Goal: Task Accomplishment & Management: Use online tool/utility

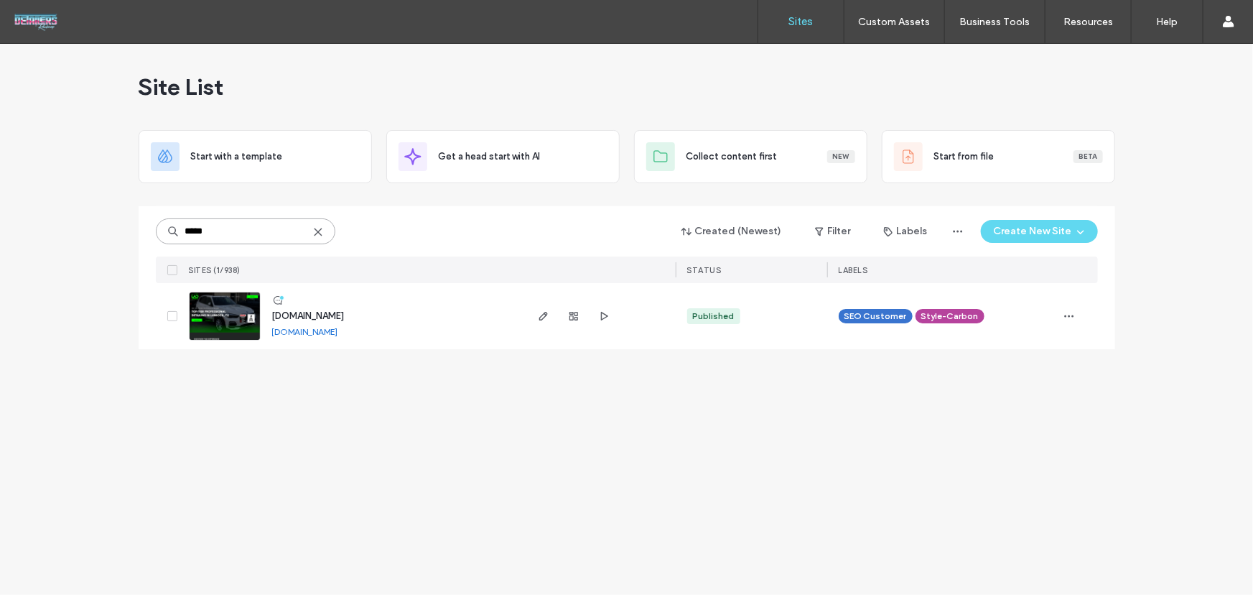
click at [245, 233] on input "*****" at bounding box center [246, 231] width 180 height 26
drag, startPoint x: 175, startPoint y: 317, endPoint x: 191, endPoint y: 414, distance: 98.9
click at [191, 414] on div "Site List Start with a template Get a head start with AI Collect content first …" at bounding box center [626, 319] width 1253 height 551
click at [609, 479] on div "Site List Start with a template Get a head start with AI Collect content first …" at bounding box center [626, 319] width 1253 height 551
click at [319, 237] on input "*****" at bounding box center [246, 231] width 180 height 26
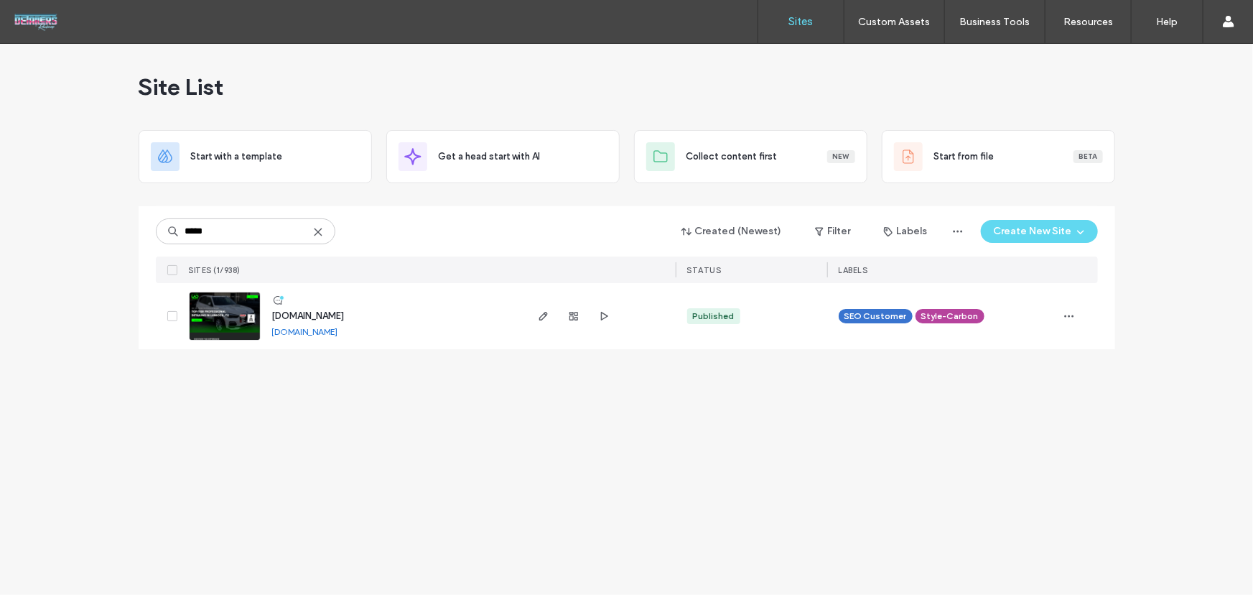
click at [314, 233] on icon at bounding box center [317, 231] width 11 height 11
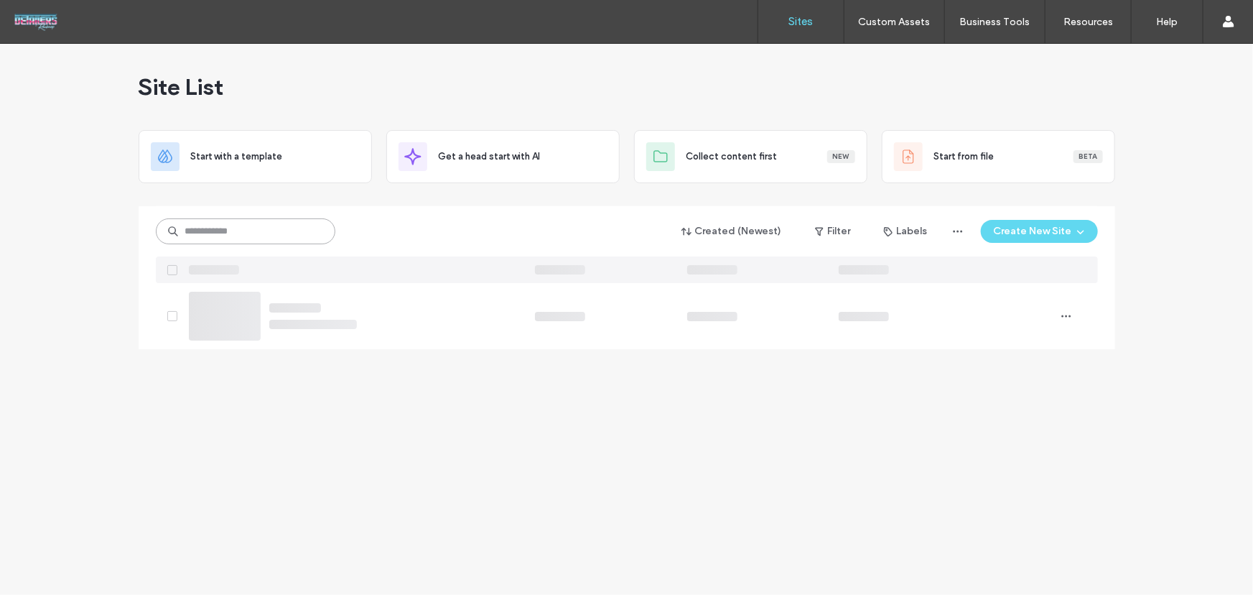
click at [292, 227] on input at bounding box center [246, 231] width 180 height 26
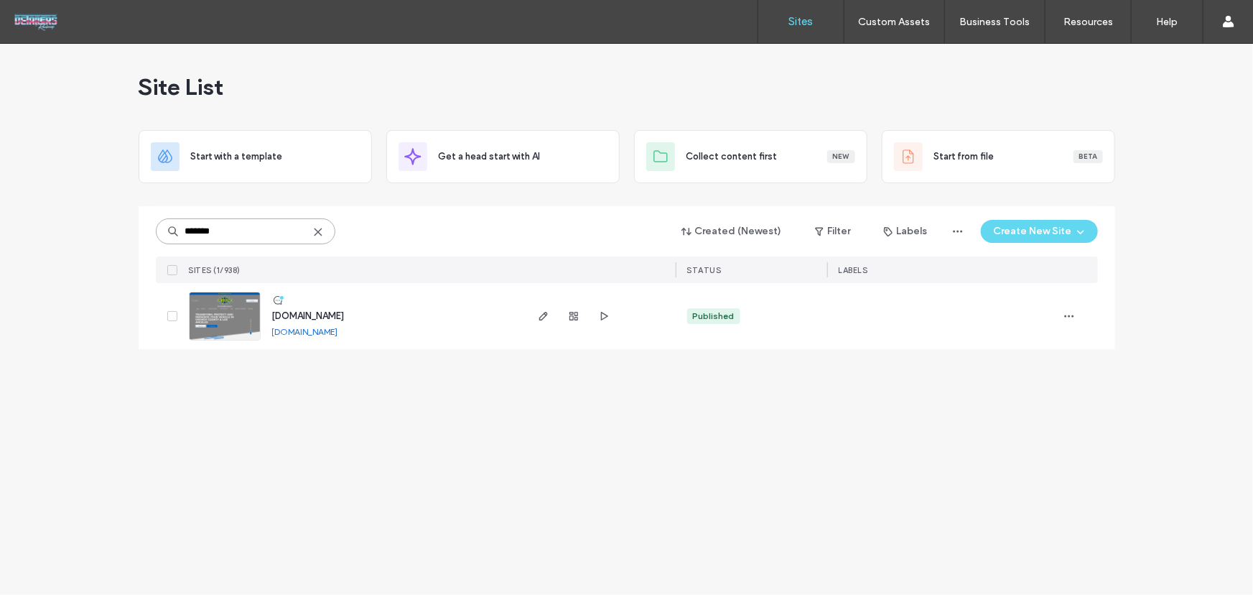
type input "*******"
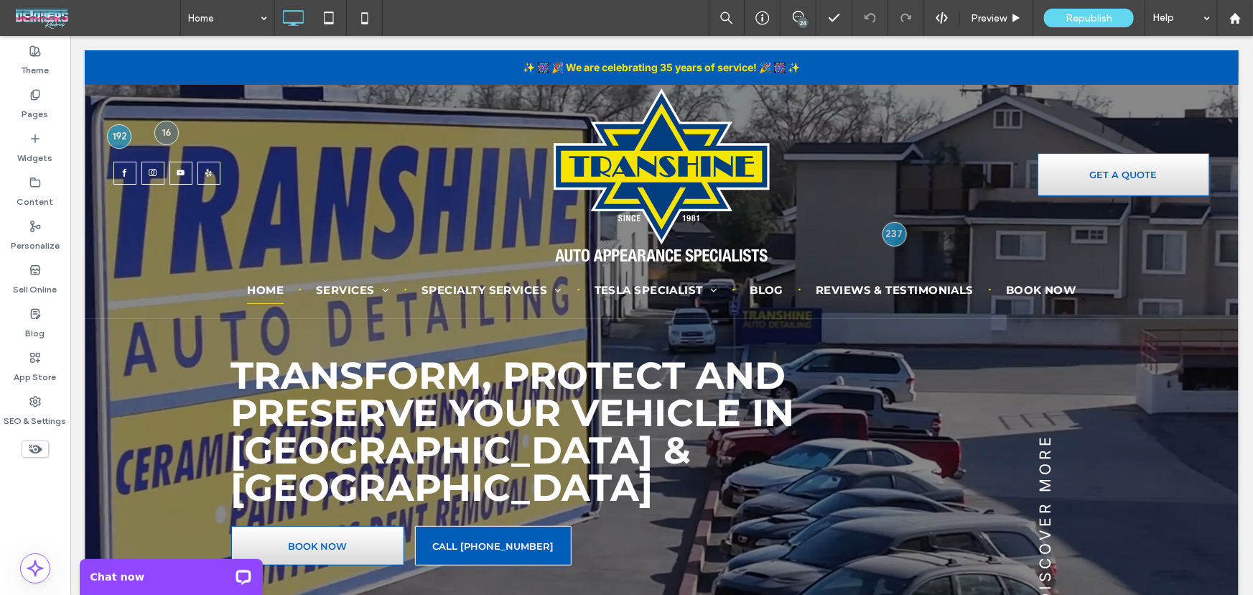
click at [806, 20] on div "24" at bounding box center [803, 22] width 11 height 11
click at [1253, 164] on span at bounding box center [1239, 166] width 29 height 28
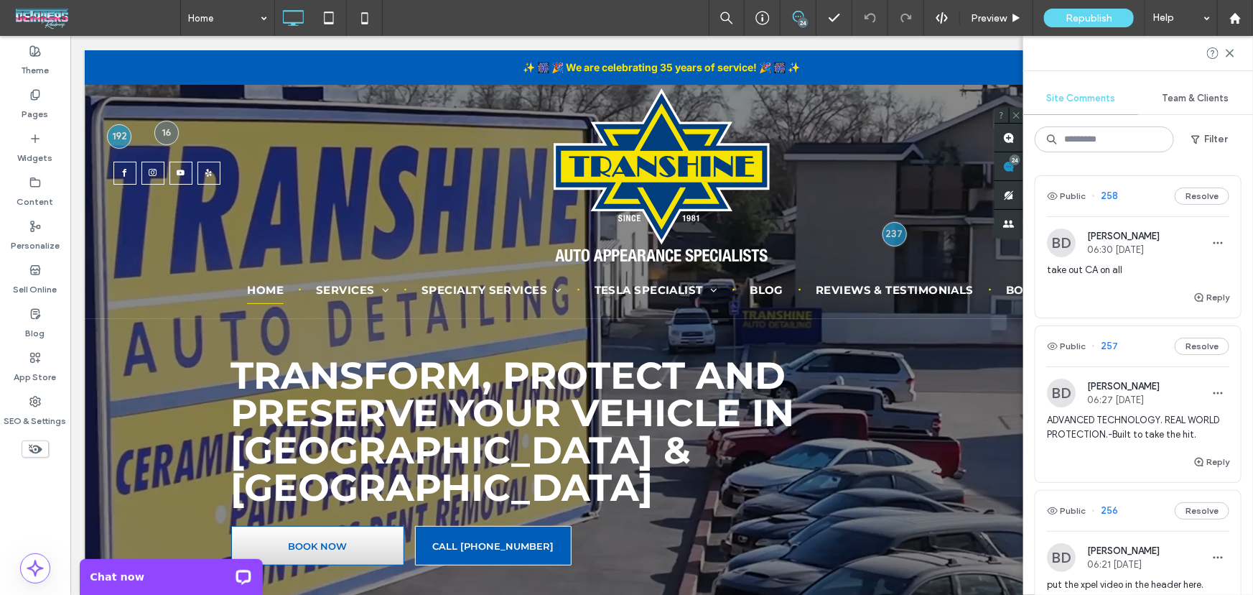
click at [1091, 272] on span "take out CA on all" at bounding box center [1138, 270] width 182 height 14
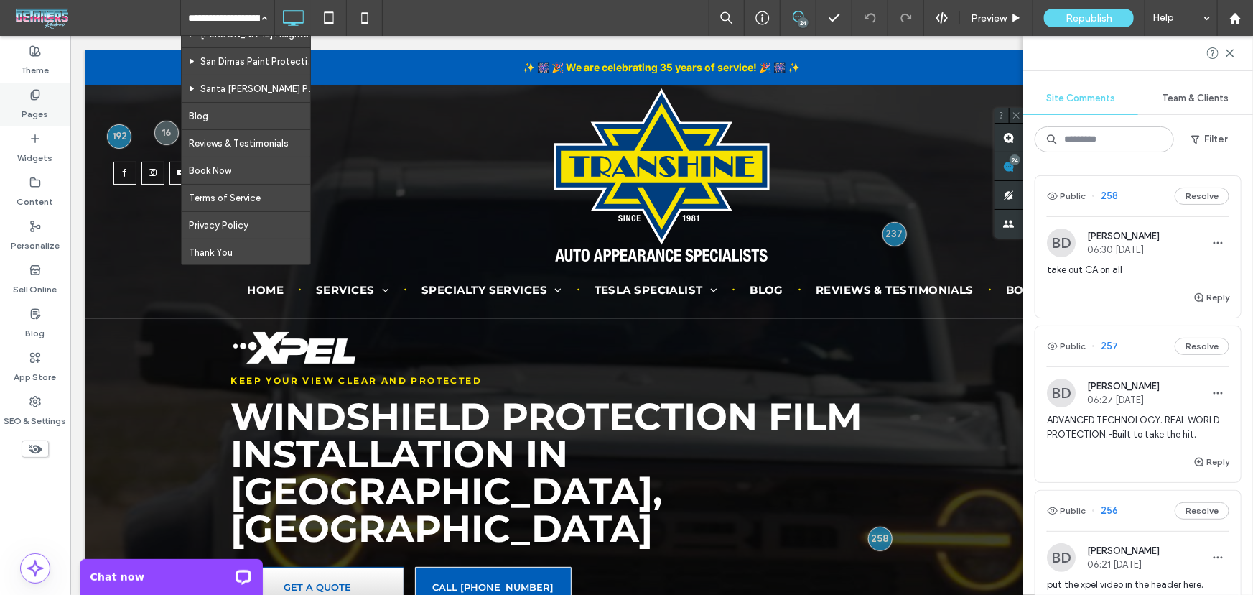
click at [36, 106] on label "Pages" at bounding box center [35, 111] width 27 height 20
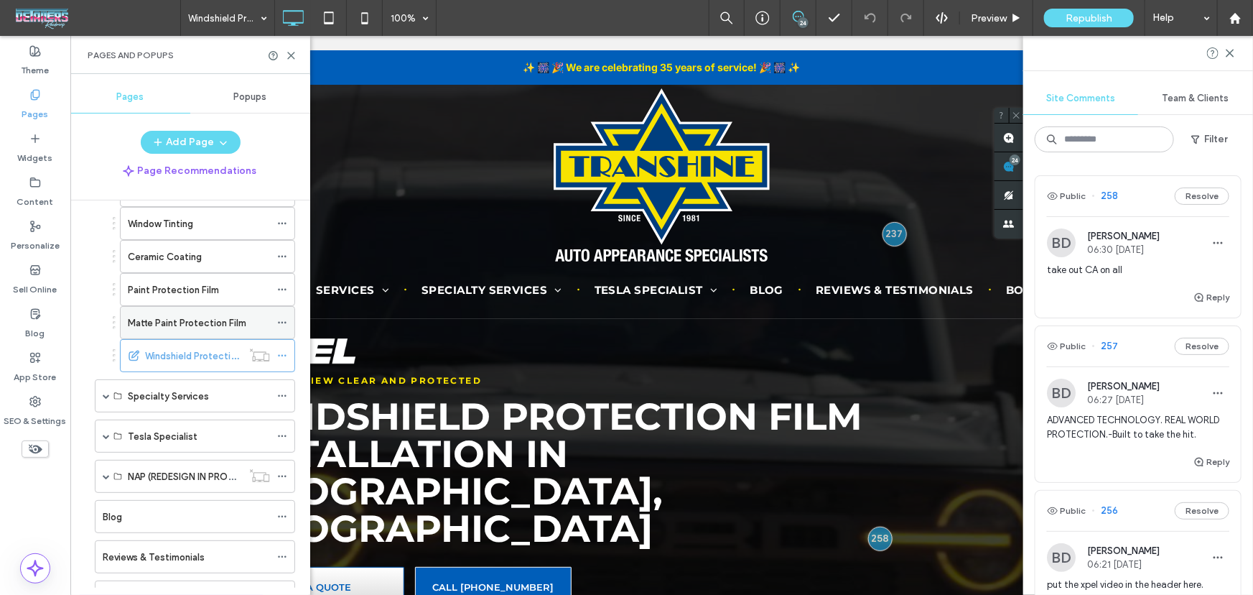
scroll to position [174, 0]
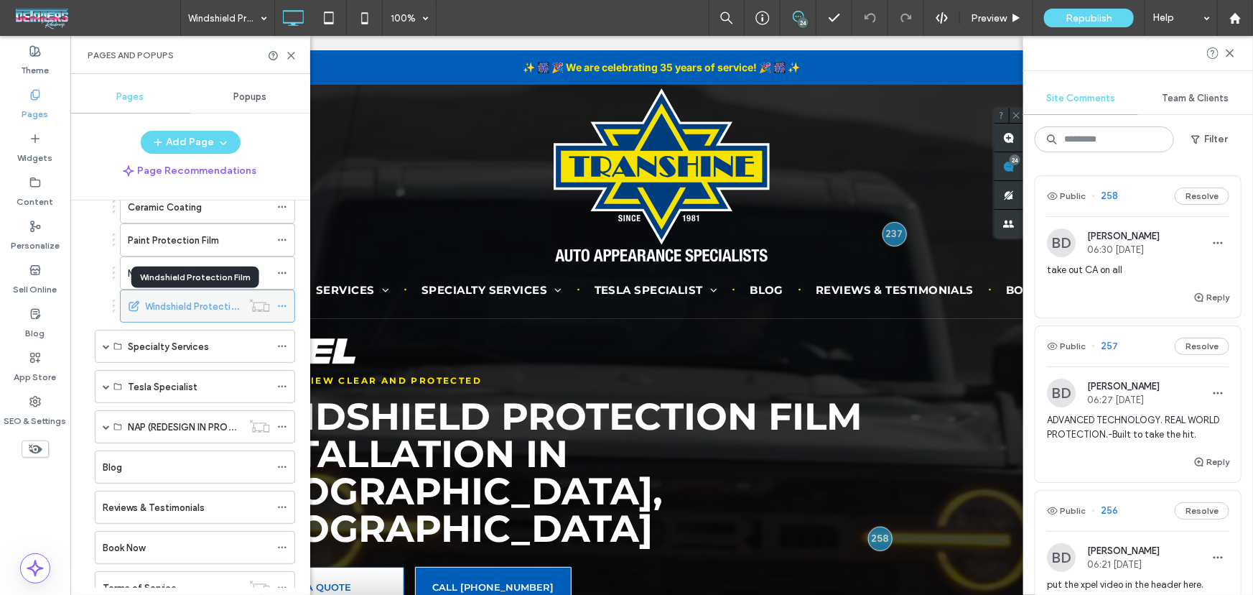
click at [179, 299] on label "Windshield Protection Film" at bounding box center [203, 306] width 116 height 25
click at [297, 51] on div "Pages and Popups" at bounding box center [190, 55] width 240 height 38
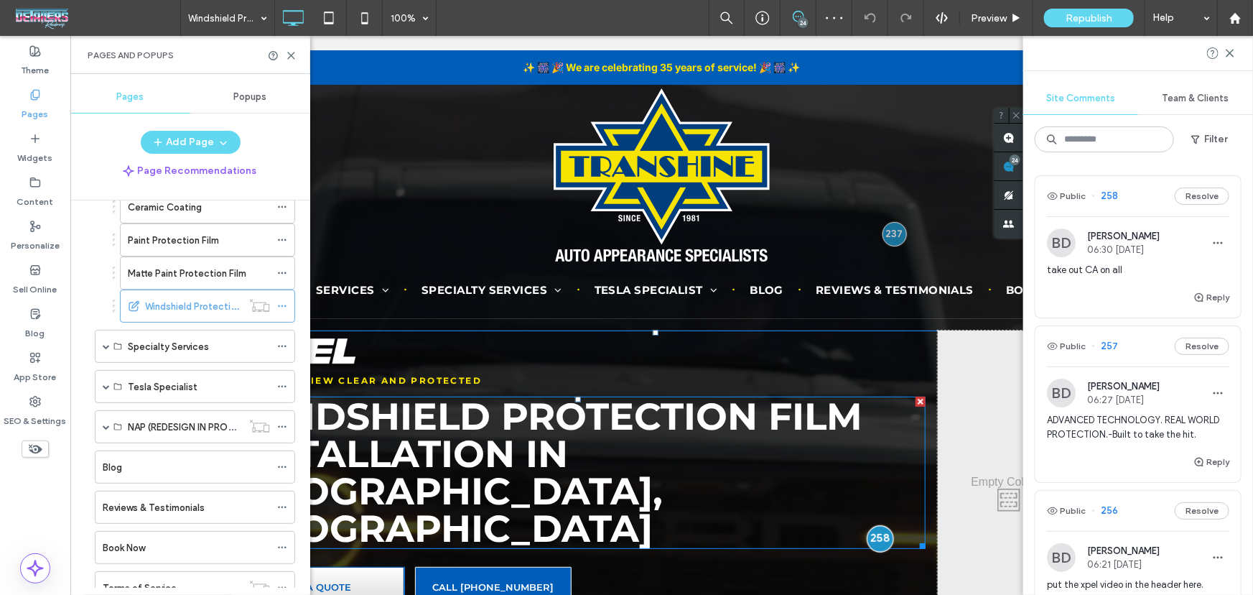
click at [884, 525] on div at bounding box center [879, 538] width 27 height 27
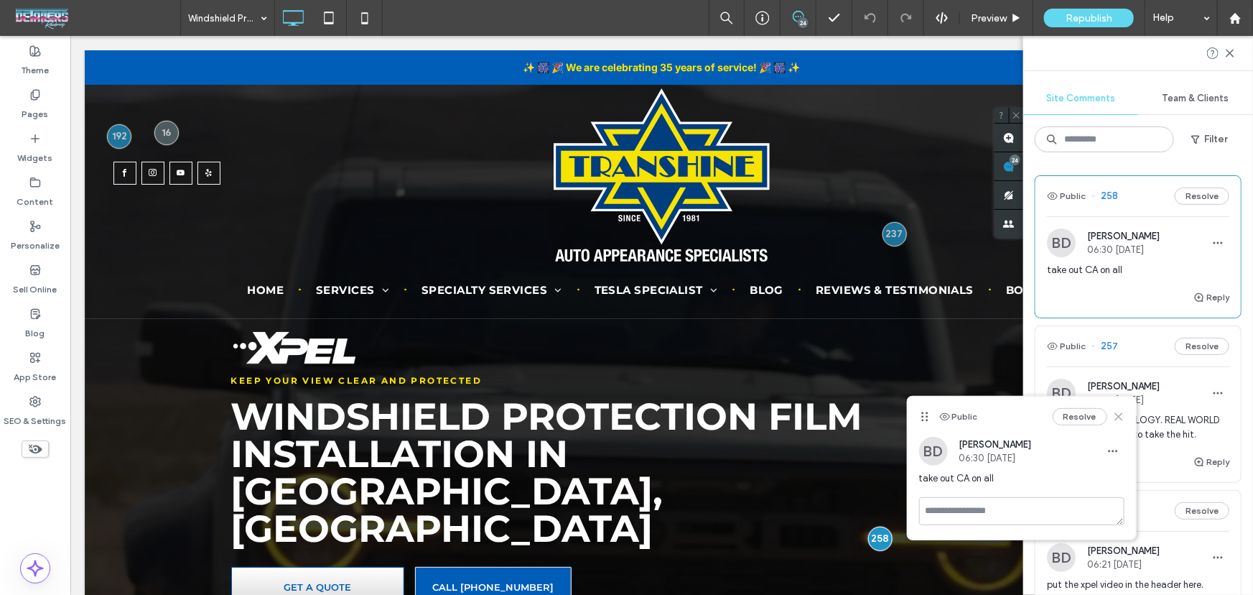
click at [1118, 416] on use at bounding box center [1118, 416] width 6 height 6
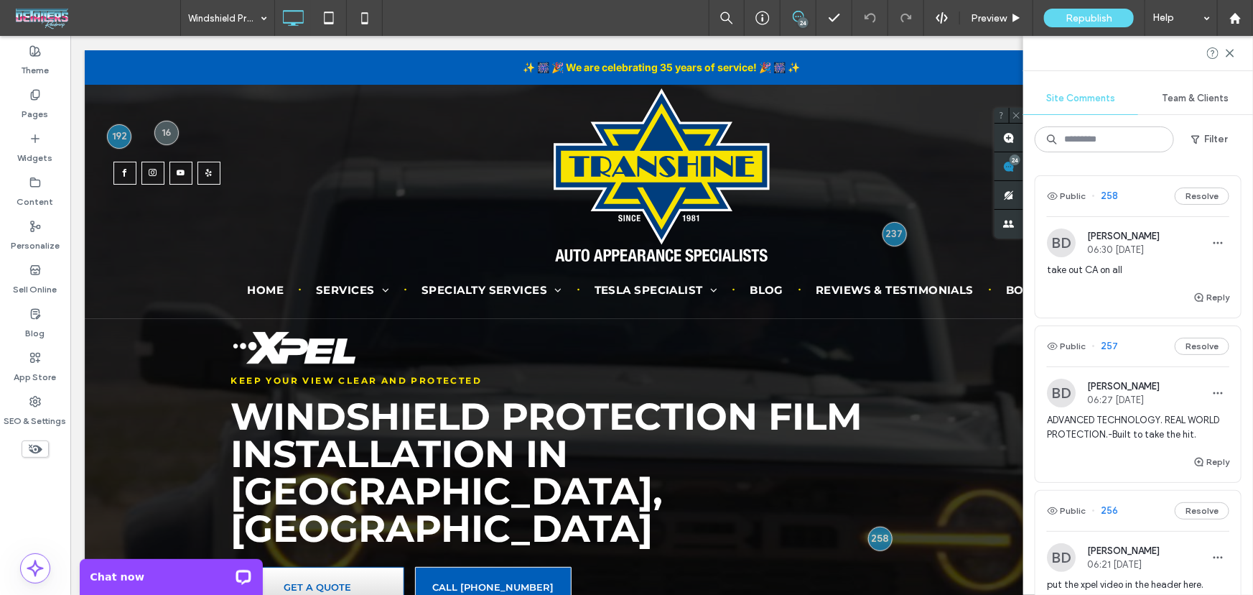
click at [1117, 434] on span "ADVANCED TECHNOLOGY. REAL WORLD PROTECTION.-Built to take the hit." at bounding box center [1138, 427] width 182 height 29
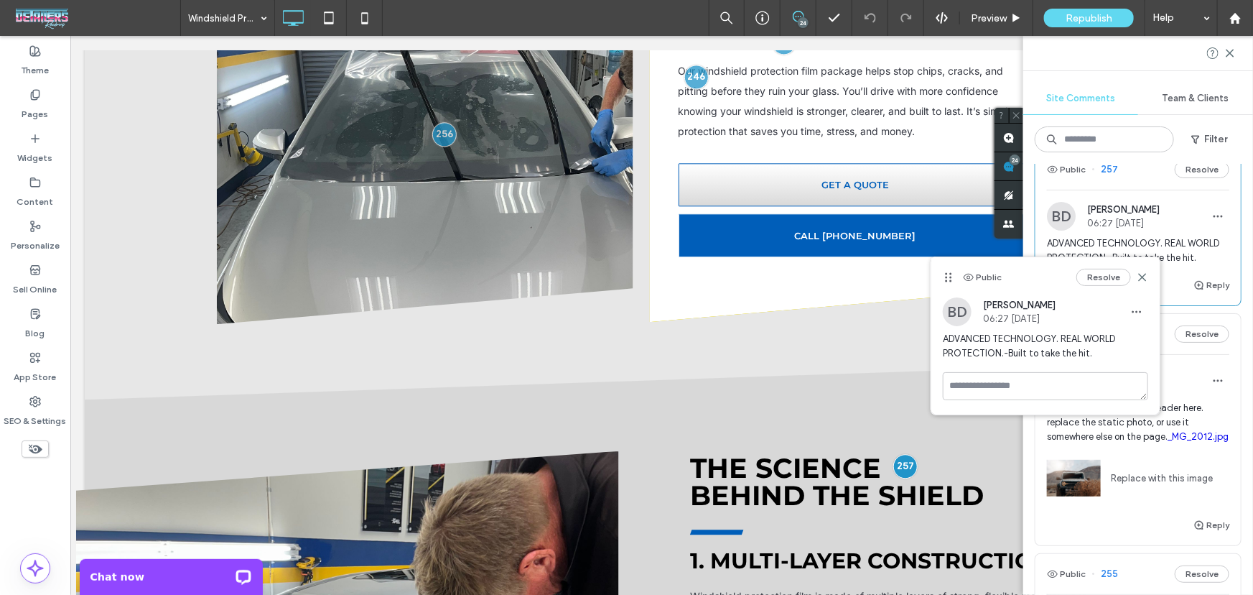
scroll to position [174, 0]
